Goal: Navigation & Orientation: Find specific page/section

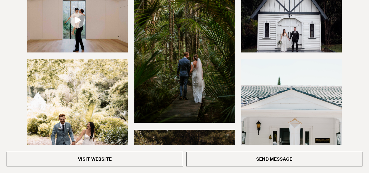
scroll to position [111, 0]
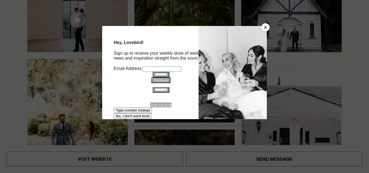
click at [268, 28] on button "Close" at bounding box center [265, 27] width 8 height 8
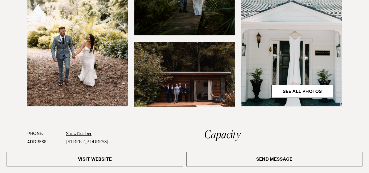
scroll to position [198, 0]
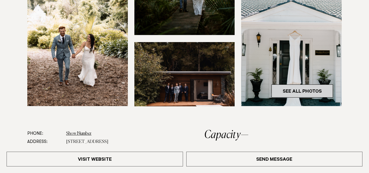
click at [304, 98] on link "See All Photos" at bounding box center [301, 90] width 61 height 13
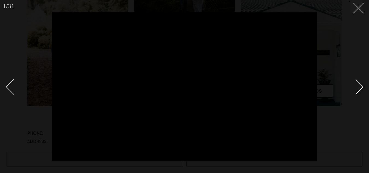
click at [359, 5] on icon at bounding box center [356, 6] width 7 height 7
